Goal: Contribute content: Contribute content

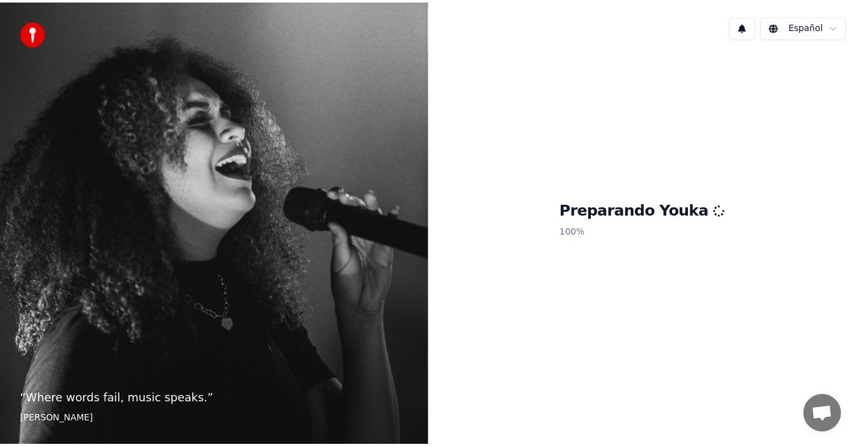
scroll to position [254, 0]
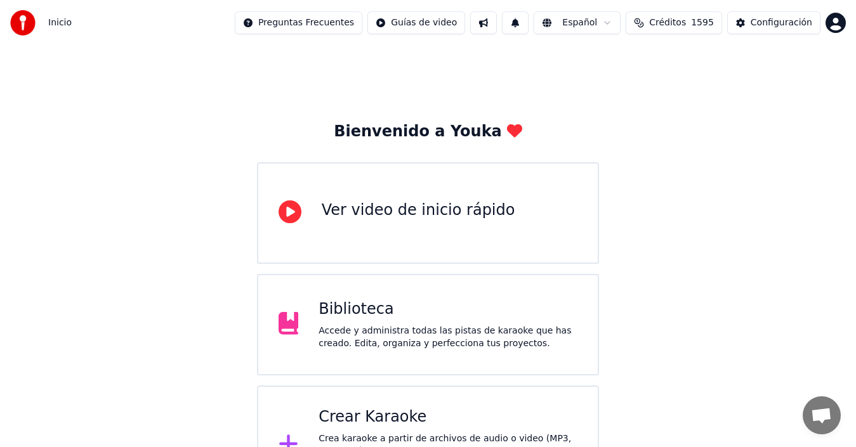
click at [372, 313] on div "Biblioteca" at bounding box center [447, 309] width 259 height 20
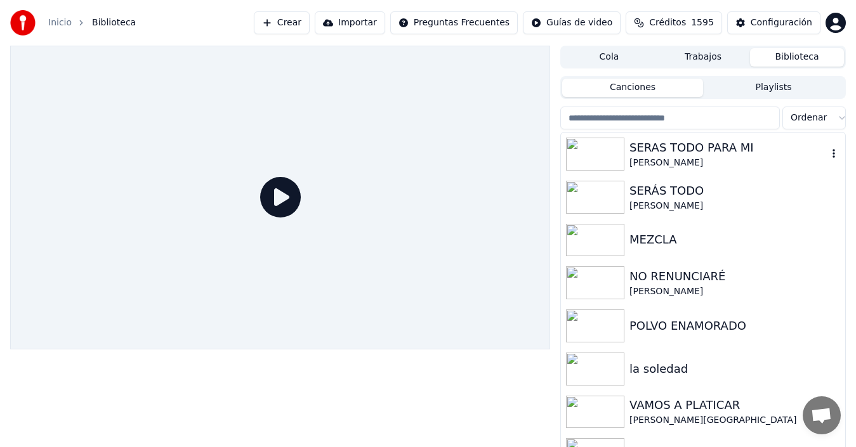
click at [654, 157] on div "[PERSON_NAME]" at bounding box center [728, 163] width 198 height 13
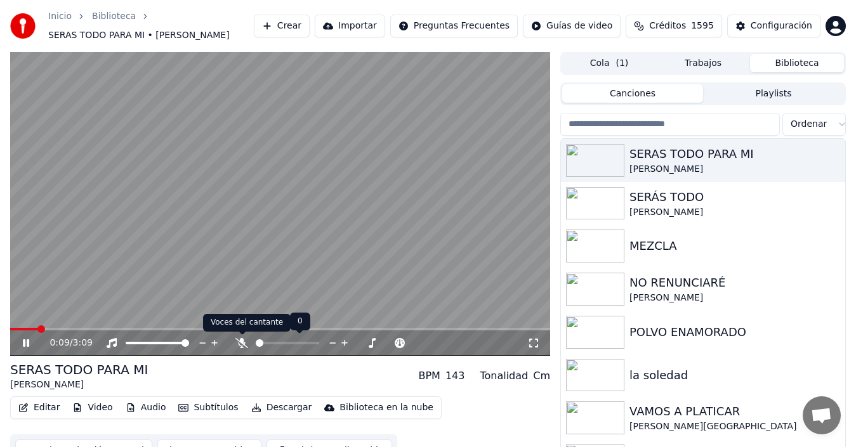
click at [242, 339] on icon at bounding box center [241, 343] width 13 height 10
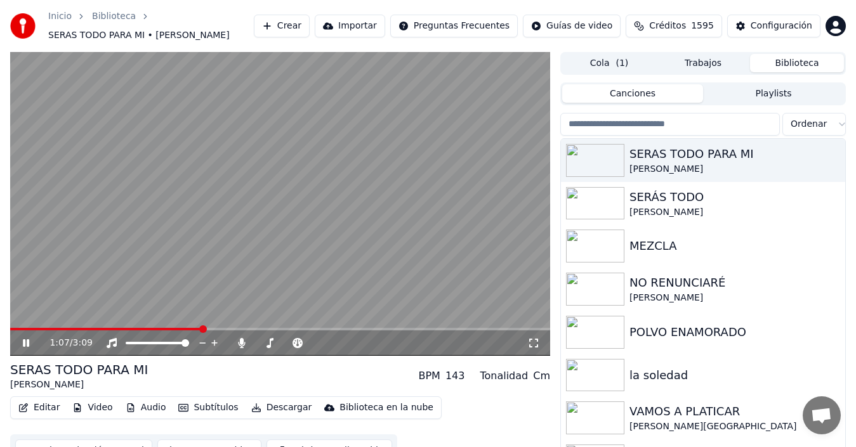
click at [26, 343] on icon at bounding box center [34, 343] width 29 height 10
click at [10, 327] on span at bounding box center [14, 329] width 8 height 8
click at [25, 342] on icon at bounding box center [26, 343] width 8 height 9
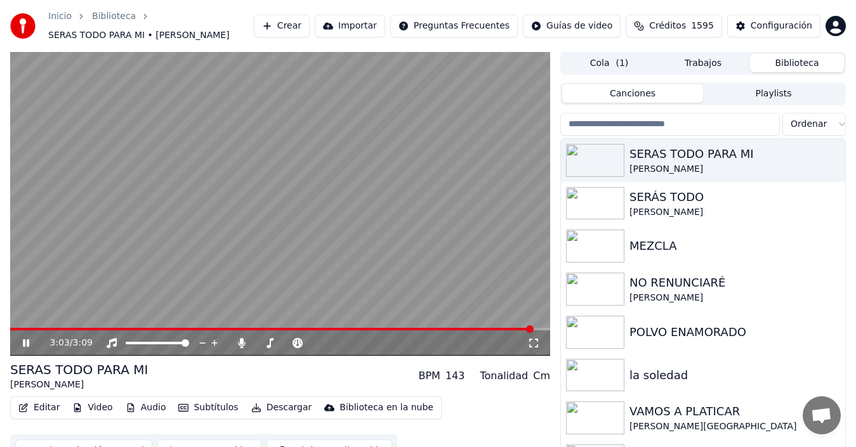
click at [13, 330] on div "3:03 / 3:09" at bounding box center [280, 342] width 540 height 25
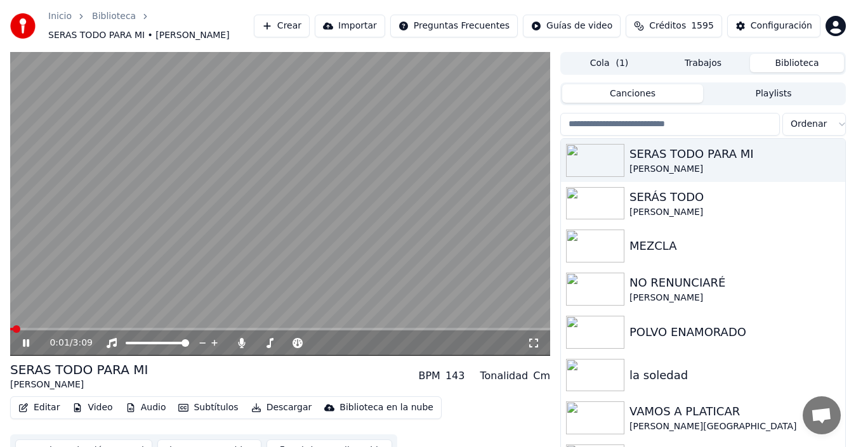
click at [13, 329] on span at bounding box center [11, 329] width 3 height 3
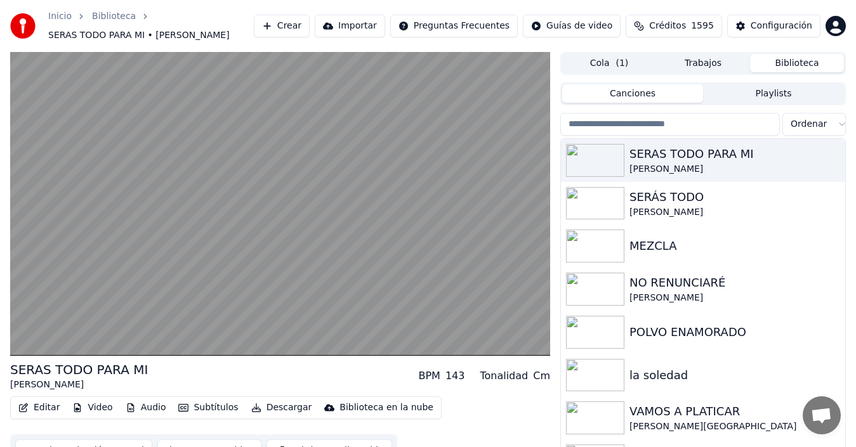
click at [276, 407] on button "Descargar" at bounding box center [281, 408] width 71 height 18
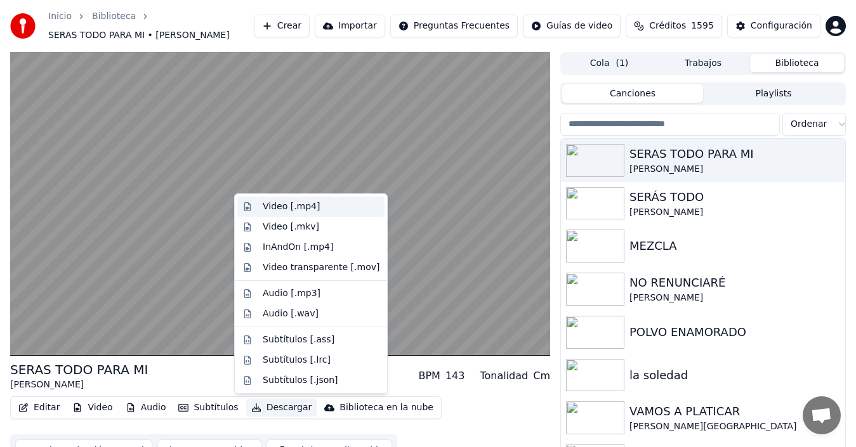
click at [299, 208] on div "Video [.mp4]" at bounding box center [291, 206] width 57 height 13
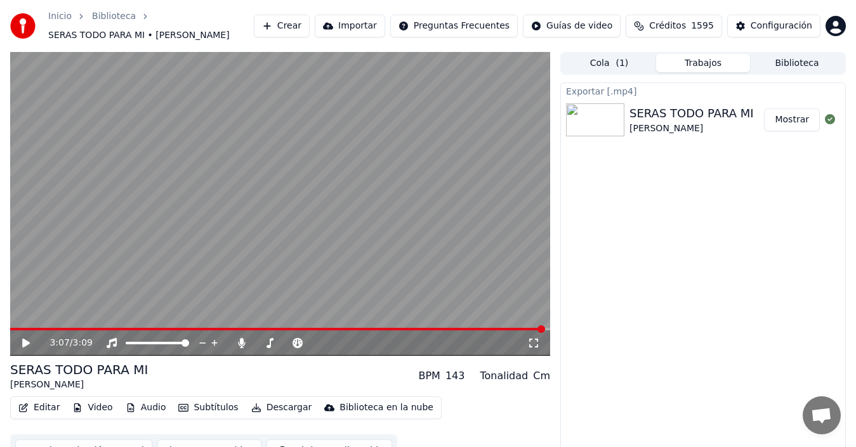
click at [792, 119] on button "Mostrar" at bounding box center [792, 119] width 56 height 23
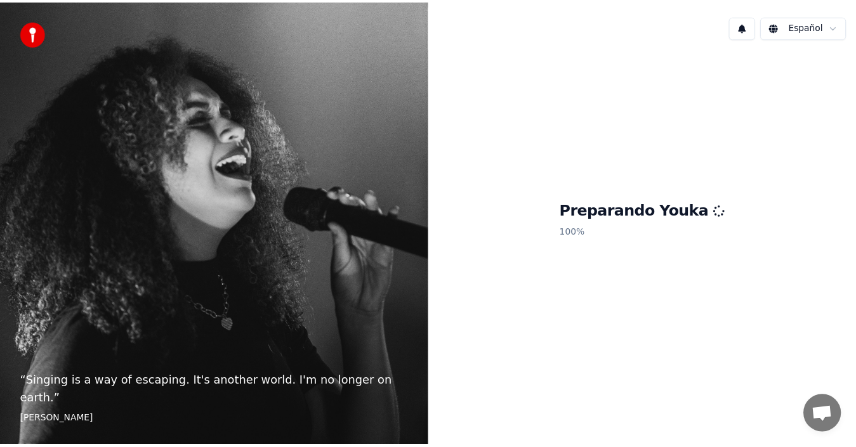
scroll to position [254, 0]
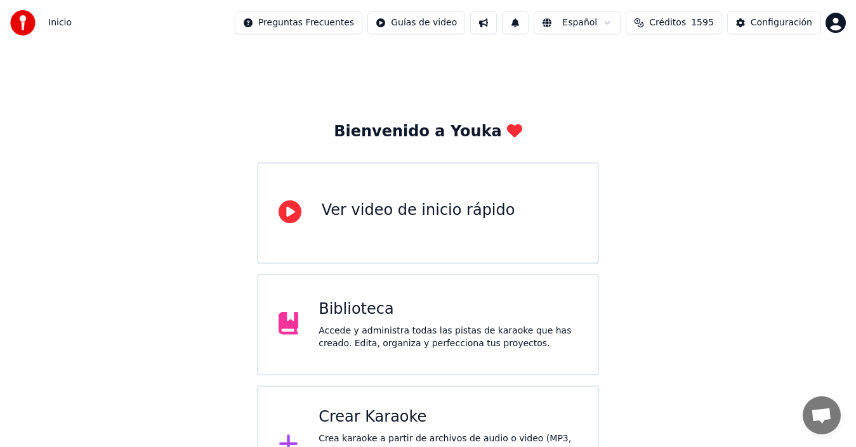
click at [341, 333] on div "Accede y administra todas las pistas de karaoke que has creado. Edita, organiza…" at bounding box center [447, 337] width 259 height 25
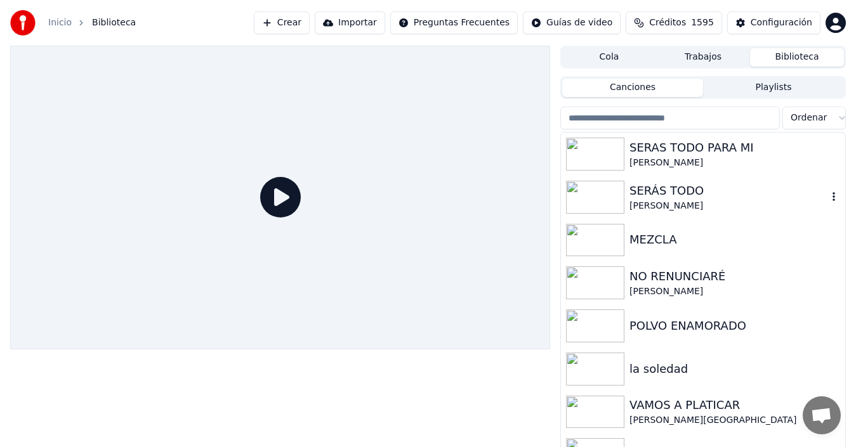
click at [827, 195] on icon "button" at bounding box center [833, 197] width 13 height 10
click at [675, 194] on div "SERÁS TODO" at bounding box center [728, 191] width 198 height 18
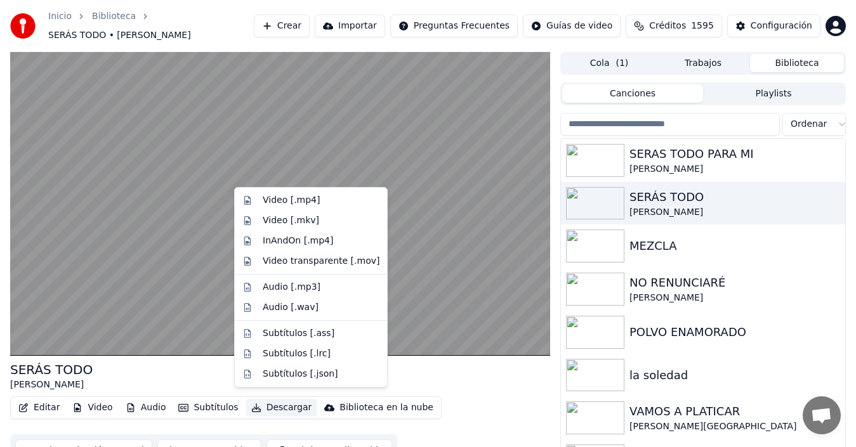
click at [278, 402] on button "Descargar" at bounding box center [281, 408] width 71 height 18
click at [296, 223] on div "Video [.mkv]" at bounding box center [291, 220] width 56 height 13
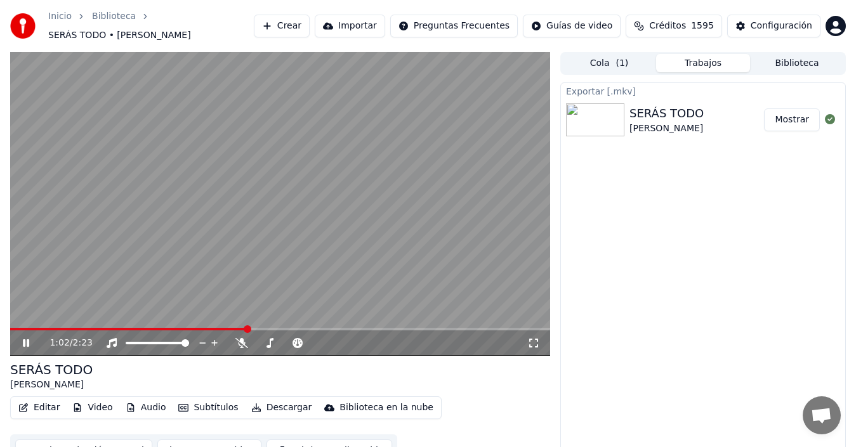
click at [796, 109] on button "Mostrar" at bounding box center [792, 119] width 56 height 23
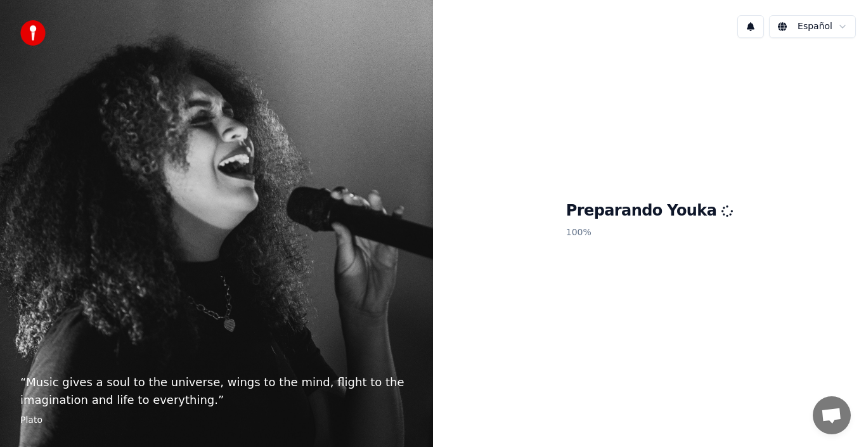
scroll to position [254, 0]
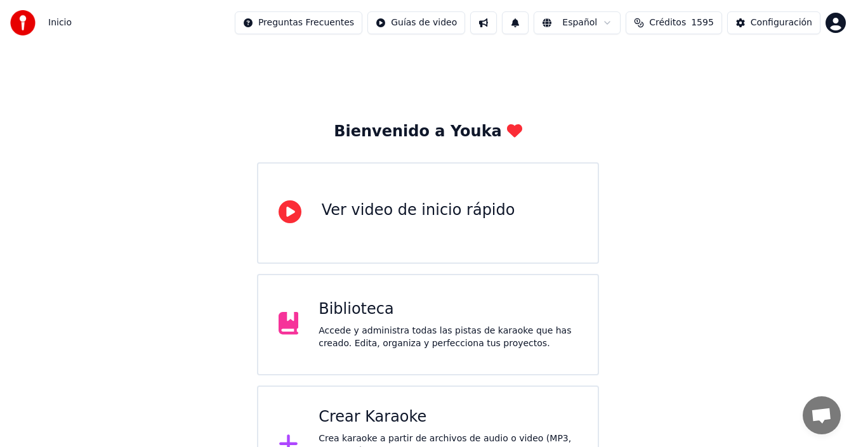
click at [378, 414] on div "Crear Karaoke" at bounding box center [447, 417] width 259 height 20
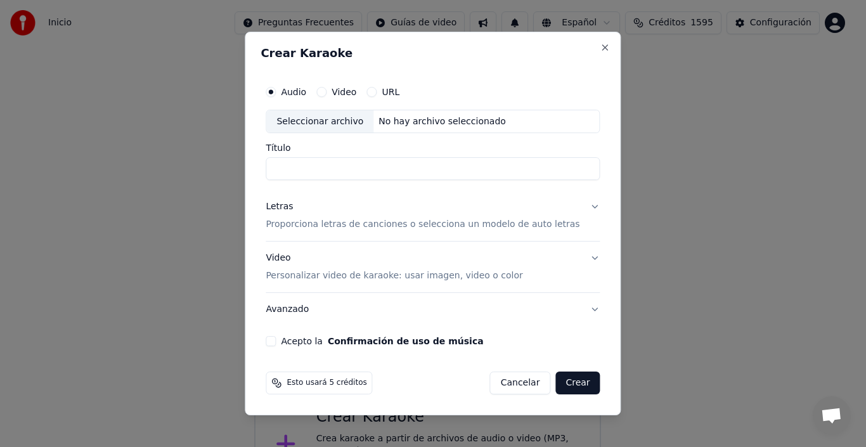
click at [356, 93] on label "Video" at bounding box center [344, 92] width 25 height 9
click at [327, 93] on button "Video" at bounding box center [322, 92] width 10 height 10
click at [352, 119] on div "Seleccionar archivo" at bounding box center [319, 121] width 107 height 23
click at [462, 169] on input "**********" at bounding box center [433, 169] width 334 height 23
type input "**********"
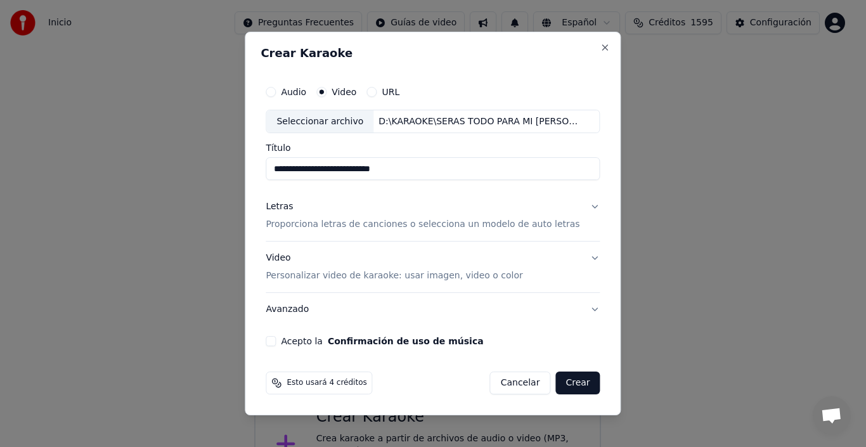
click at [585, 206] on button "Letras Proporciona letras de canciones o selecciona un modelo de auto letras" at bounding box center [433, 216] width 334 height 51
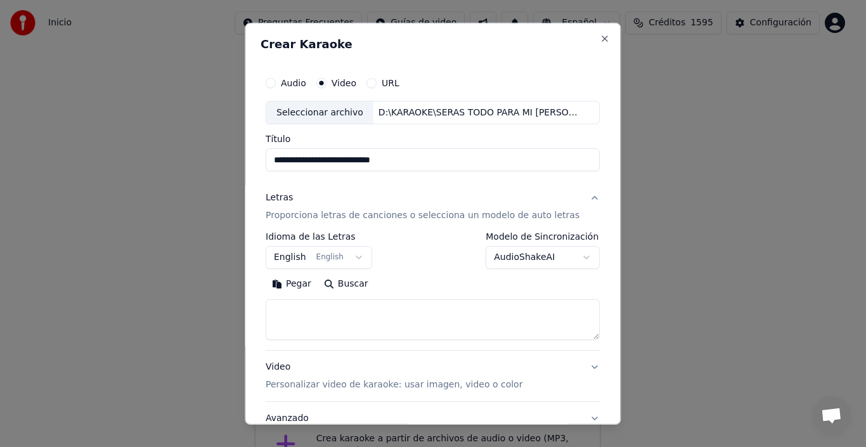
click at [291, 254] on button "English English" at bounding box center [319, 257] width 107 height 23
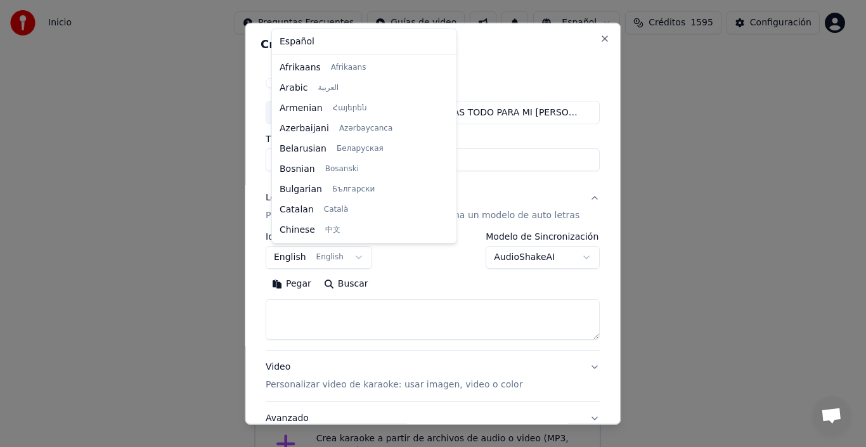
scroll to position [101, 0]
select select "**"
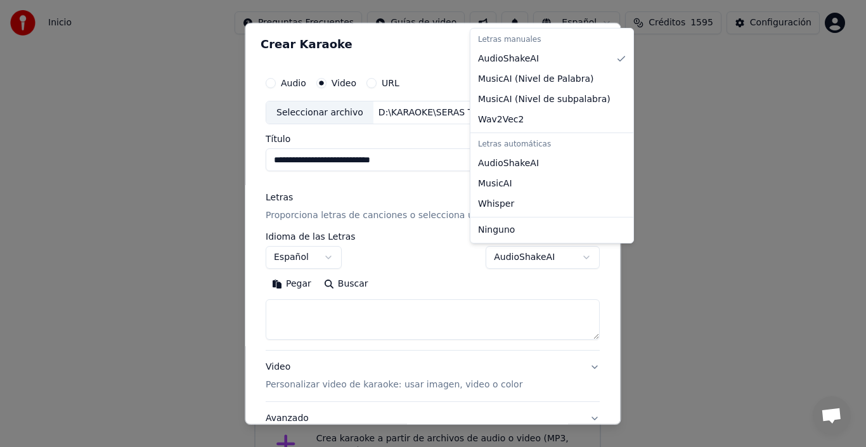
click at [575, 258] on body "Inicio Preguntas Frecuentes Guías de video Español Créditos 1595 Configuración …" at bounding box center [428, 252] width 856 height 505
select select "****"
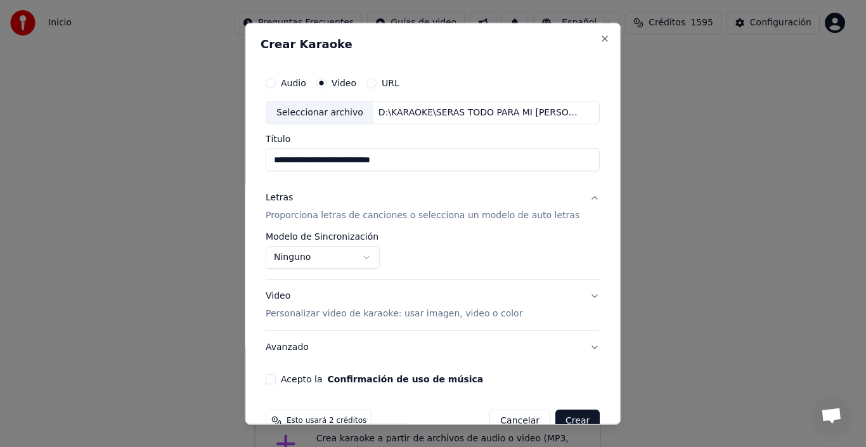
click at [581, 294] on button "Video Personalizar video de karaoke: usar imagen, video o color" at bounding box center [433, 305] width 334 height 51
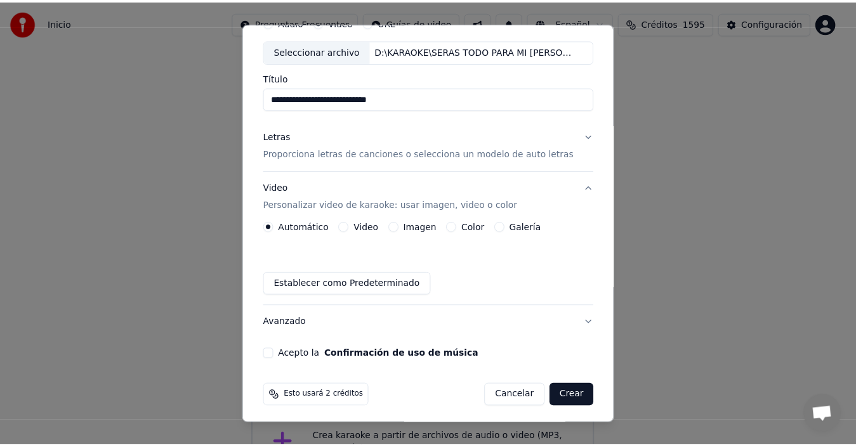
scroll to position [65, 0]
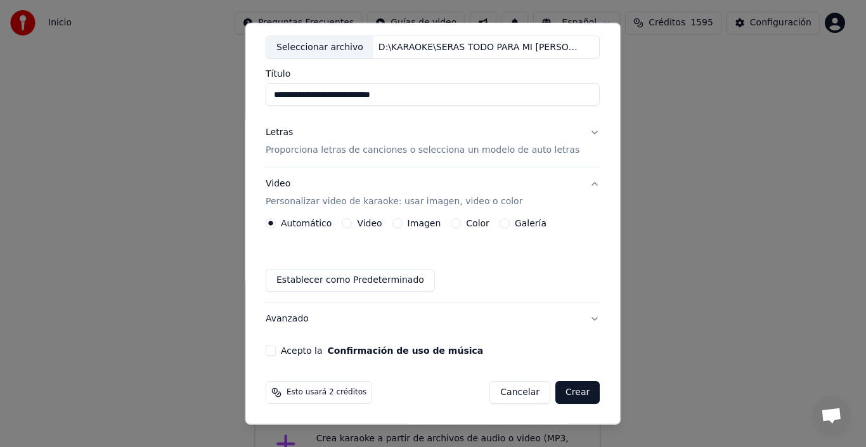
click at [276, 354] on button "Acepto la Confirmación de uso de música" at bounding box center [271, 351] width 10 height 10
click at [567, 391] on button "Crear" at bounding box center [578, 392] width 44 height 23
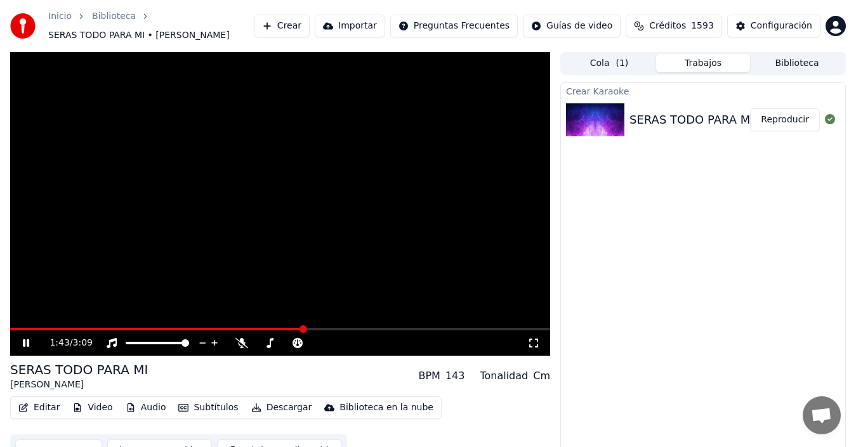
click at [26, 342] on icon at bounding box center [34, 343] width 29 height 10
click at [13, 328] on span at bounding box center [11, 329] width 3 height 3
click at [21, 345] on icon at bounding box center [34, 343] width 29 height 10
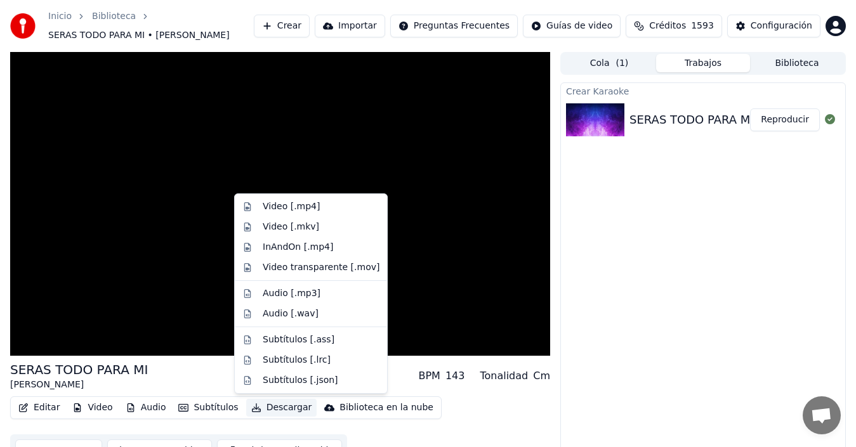
click at [277, 410] on button "Descargar" at bounding box center [281, 408] width 71 height 18
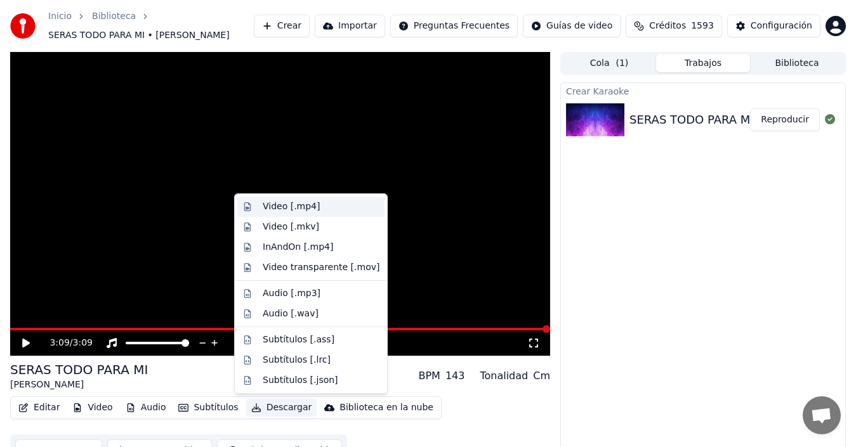
click at [304, 204] on div "Video [.mp4]" at bounding box center [291, 206] width 57 height 13
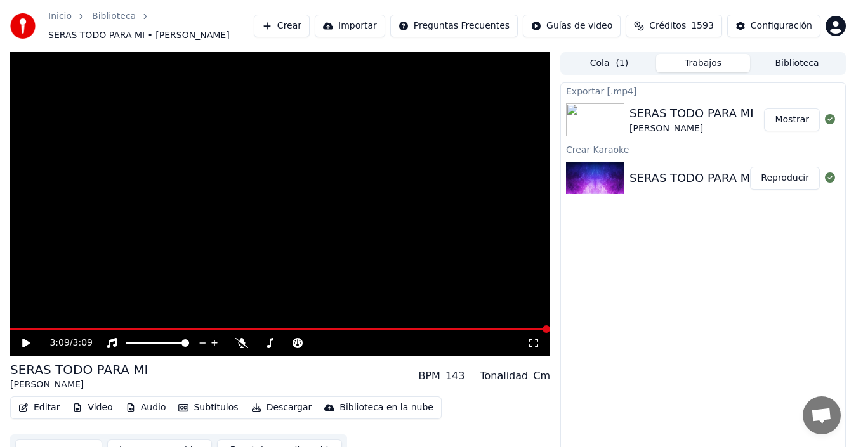
click at [800, 121] on button "Mostrar" at bounding box center [792, 119] width 56 height 23
